Goal: Navigation & Orientation: Find specific page/section

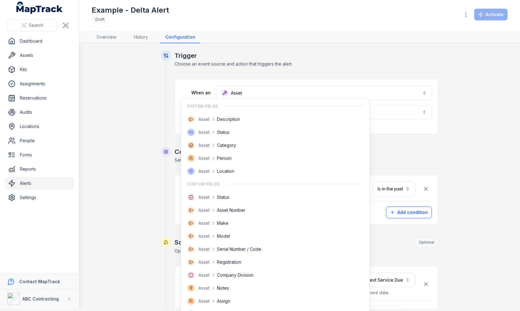
scroll to position [228, 0]
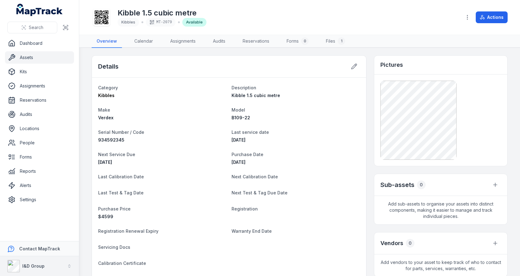
click at [37, 266] on strong "I&D Group" at bounding box center [33, 266] width 22 height 5
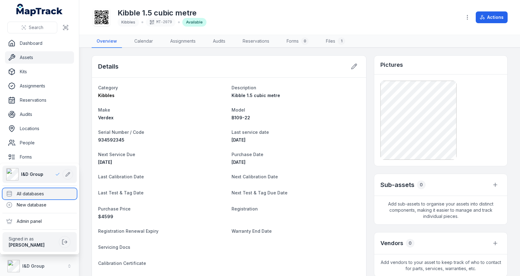
click at [49, 192] on div "All databases" at bounding box center [39, 194] width 74 height 11
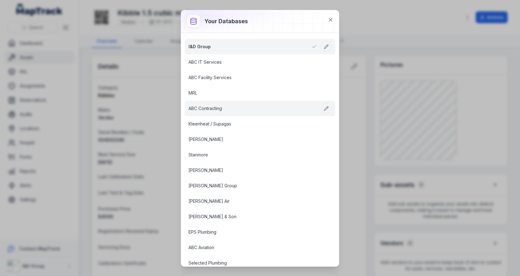
click at [217, 107] on link "ABC Contracting" at bounding box center [253, 109] width 128 height 6
